Goal: Task Accomplishment & Management: Complete application form

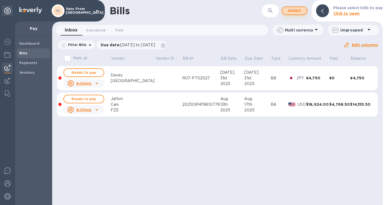
click at [295, 11] on span "Add bill" at bounding box center [294, 11] width 16 height 6
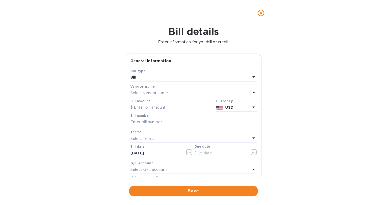
click at [150, 95] on p "Select vendor name" at bounding box center [149, 93] width 38 height 6
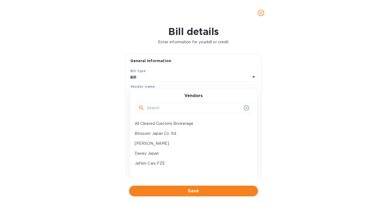
click at [154, 107] on input "text" at bounding box center [194, 108] width 95 height 8
type input "tqm"
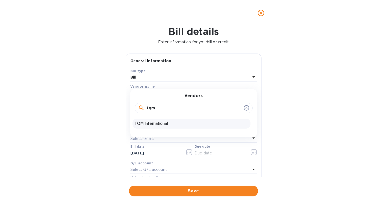
click at [154, 121] on p "TQM International" at bounding box center [192, 124] width 114 height 6
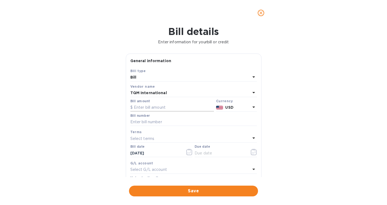
click at [155, 108] on input "text" at bounding box center [172, 107] width 84 height 8
paste input "18,394"
type input "18,394"
click at [253, 92] on icon at bounding box center [253, 92] width 6 height 6
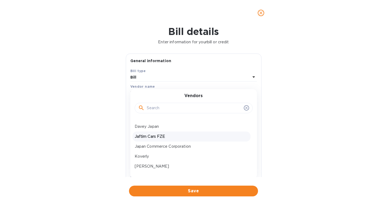
scroll to position [28, 0]
click at [156, 136] on p "Jaftim Cars FZE" at bounding box center [192, 136] width 114 height 6
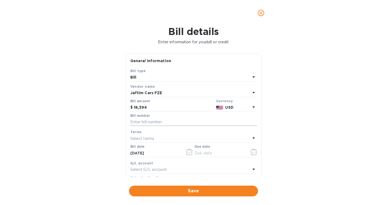
click at [167, 124] on input "text" at bounding box center [193, 122] width 127 height 8
paste input "2025092378607368"
type input "2025092378607368"
click at [253, 155] on icon "button" at bounding box center [254, 152] width 6 height 6
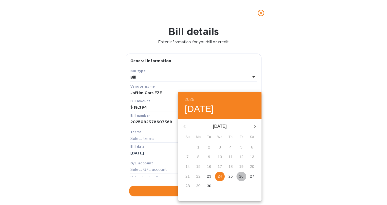
click at [243, 175] on p "26" at bounding box center [241, 175] width 4 height 5
type input "[DATE]"
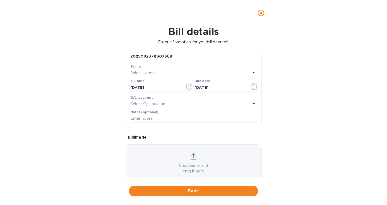
scroll to position [71, 0]
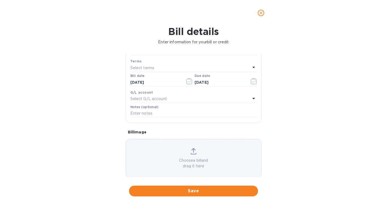
click at [188, 153] on div "Choose a bill and drag it here" at bounding box center [193, 158] width 135 height 21
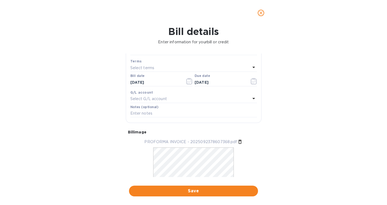
scroll to position [95, 0]
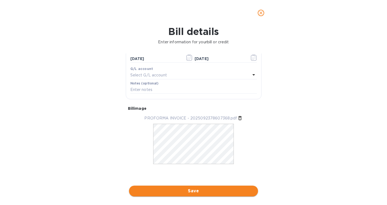
click at [190, 192] on span "Save" at bounding box center [193, 191] width 120 height 6
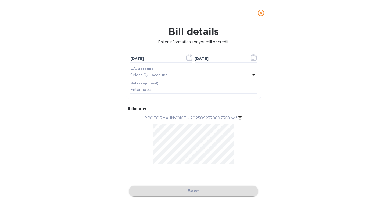
scroll to position [89, 0]
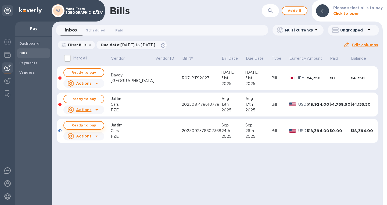
click at [81, 124] on span "Ready to pay" at bounding box center [83, 125] width 31 height 6
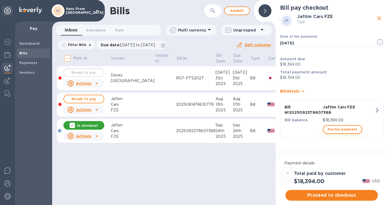
click at [333, 128] on span "Partial payment" at bounding box center [342, 129] width 30 height 6
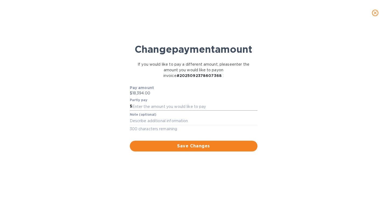
click at [153, 110] on input "text" at bounding box center [194, 106] width 125 height 8
type input "4,636"
click at [169, 123] on textarea at bounding box center [194, 120] width 128 height 5
paste textarea "[US_VEHICLE_IDENTIFICATION_NUMBER]"
type textarea "[US_VEHICLE_IDENTIFICATION_NUMBER]"
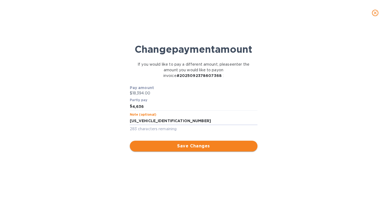
click at [179, 149] on span "Save Changes" at bounding box center [193, 146] width 119 height 6
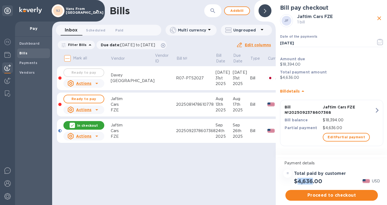
drag, startPoint x: 314, startPoint y: 182, endPoint x: 297, endPoint y: 181, distance: 16.1
click at [297, 181] on h2 "$4,636.00" at bounding box center [308, 181] width 28 height 7
copy h2 "4,636"
click at [306, 195] on span "Proceed to checkout" at bounding box center [332, 195] width 84 height 6
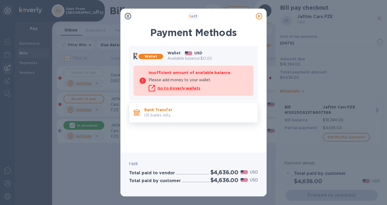
click at [171, 112] on p "Bank Transfer" at bounding box center [198, 109] width 109 height 5
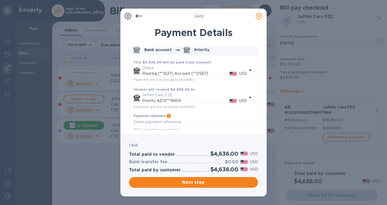
scroll to position [30, 0]
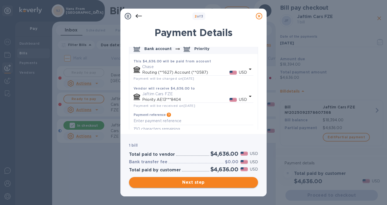
click at [203, 179] on span "Next step" at bounding box center [193, 182] width 120 height 6
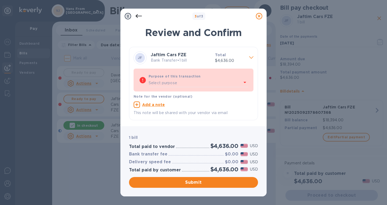
click at [212, 84] on div "Select purpose" at bounding box center [195, 83] width 93 height 8
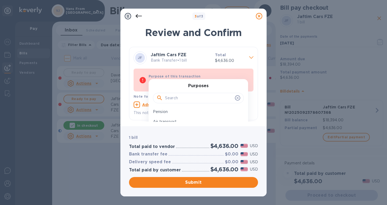
scroll to position [101, 0]
click at [176, 112] on p "Goods bought" at bounding box center [196, 111] width 87 height 6
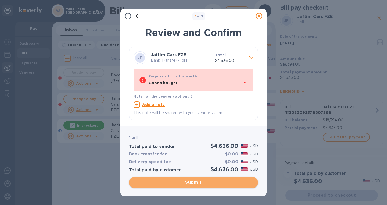
click at [191, 183] on span "Submit" at bounding box center [193, 182] width 120 height 6
